Goal: Obtain resource: Download file/media

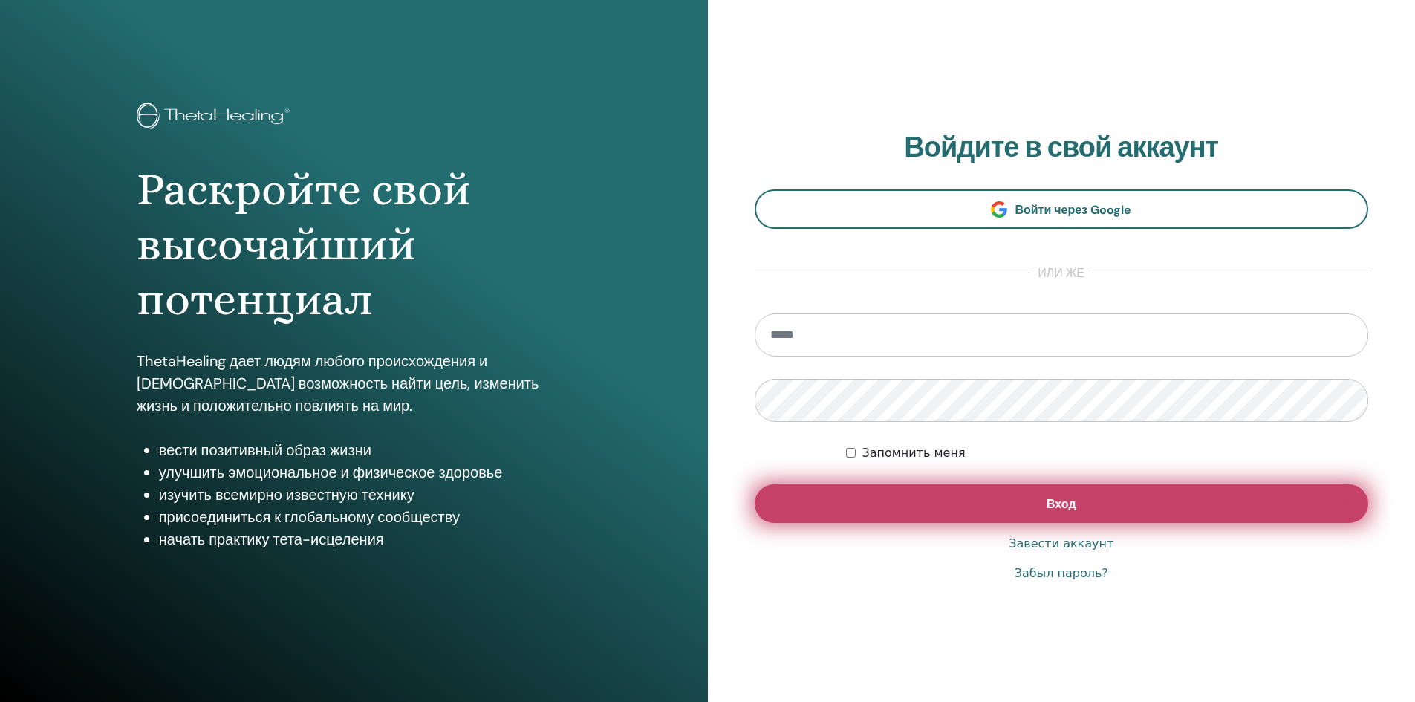
type input "**********"
click at [893, 510] on button "Вход" at bounding box center [1062, 503] width 614 height 39
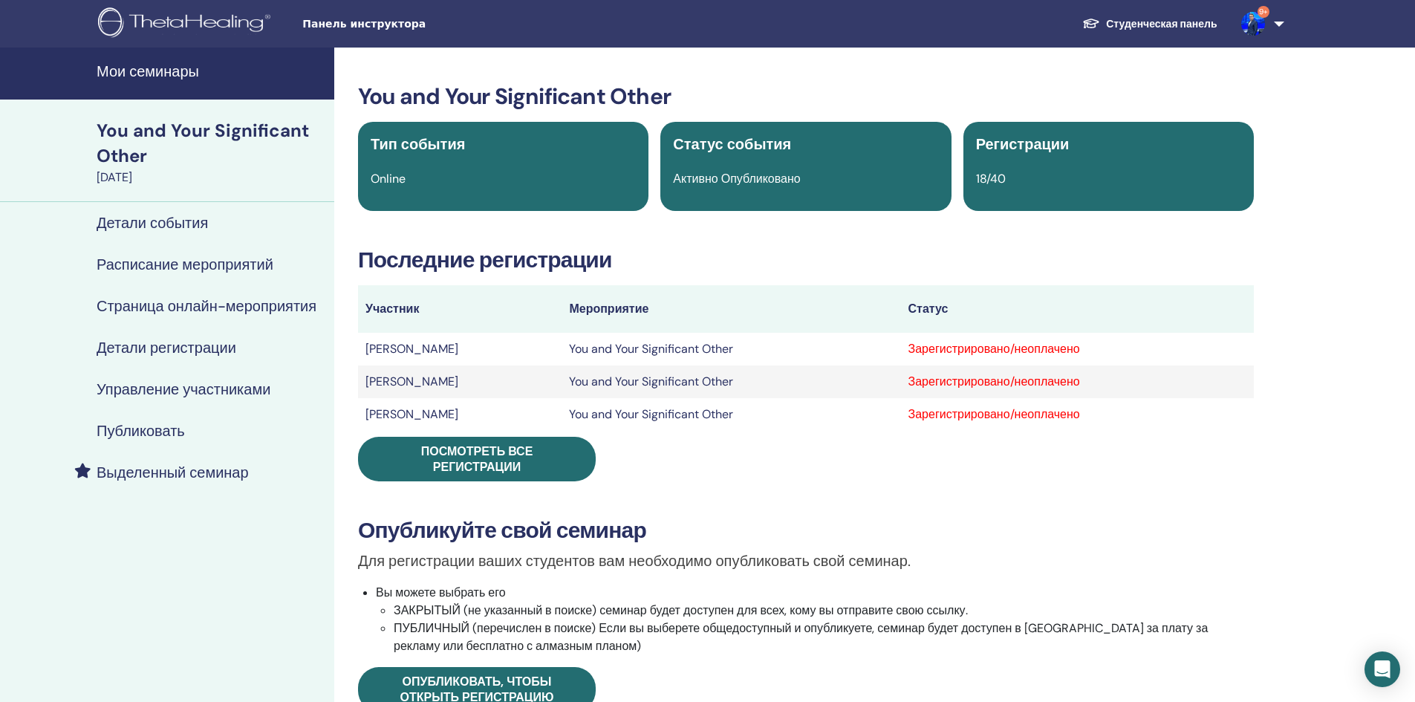
click at [106, 74] on h4 "Мои семинары" at bounding box center [211, 71] width 229 height 18
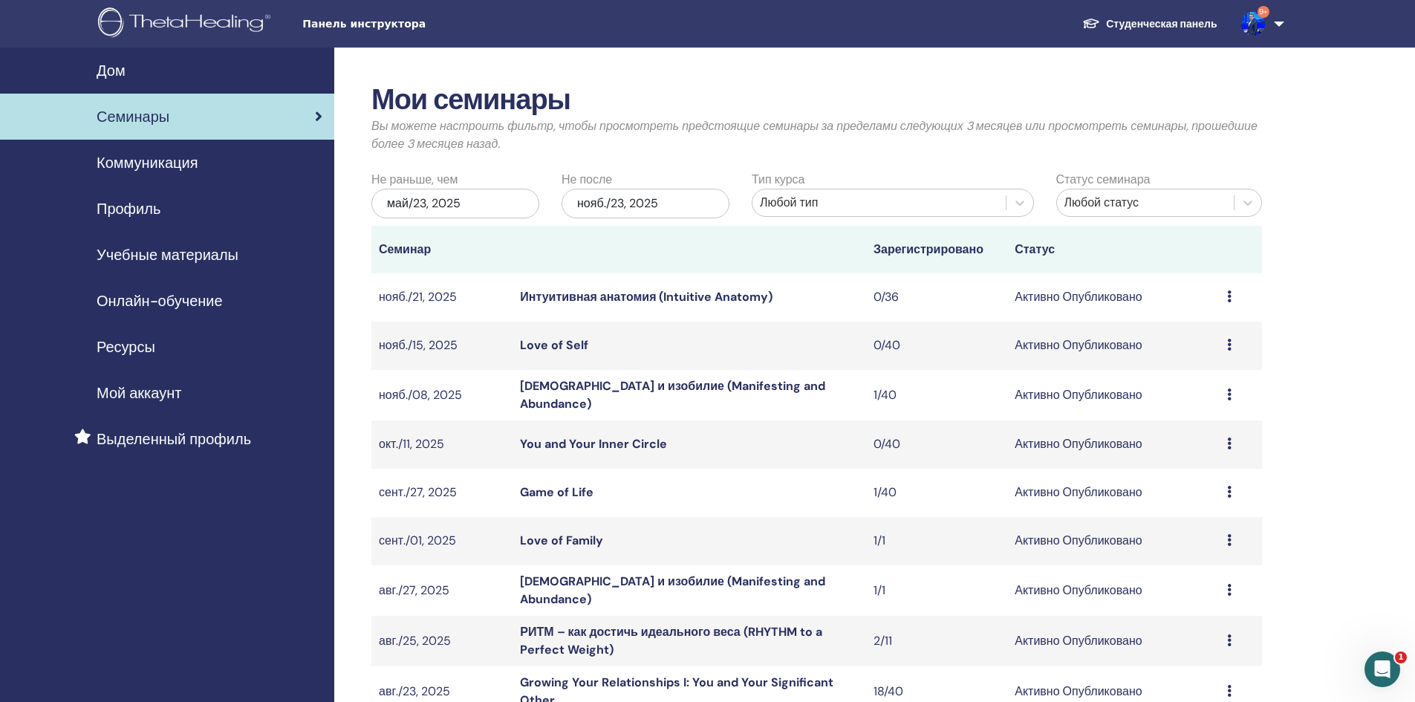
click at [152, 250] on span "Учебные материалы" at bounding box center [168, 255] width 142 height 22
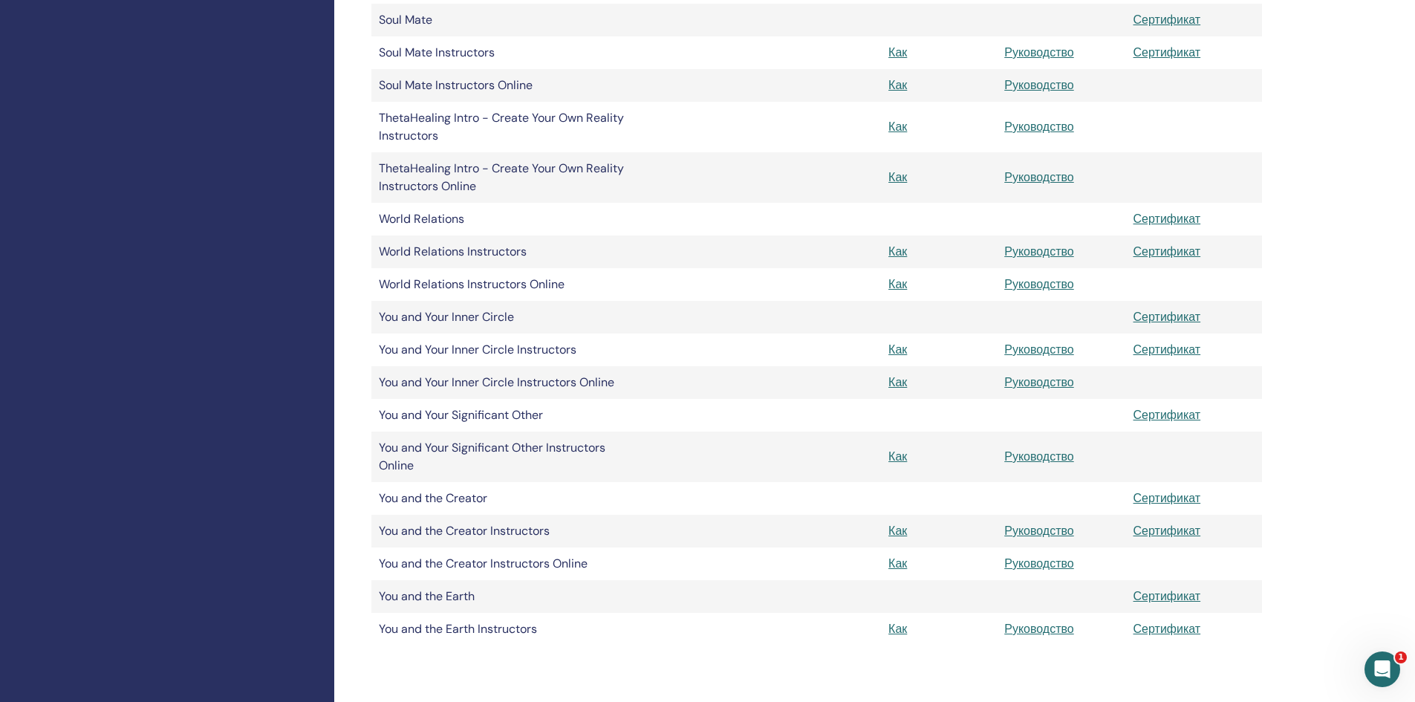
scroll to position [2006, 0]
click at [1016, 456] on link "Руководство" at bounding box center [1040, 455] width 70 height 16
